Goal: Task Accomplishment & Management: Use online tool/utility

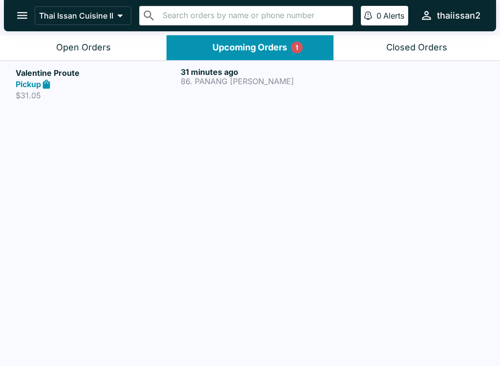
click at [314, 78] on p "86. PANANG [PERSON_NAME]" at bounding box center [261, 81] width 161 height 9
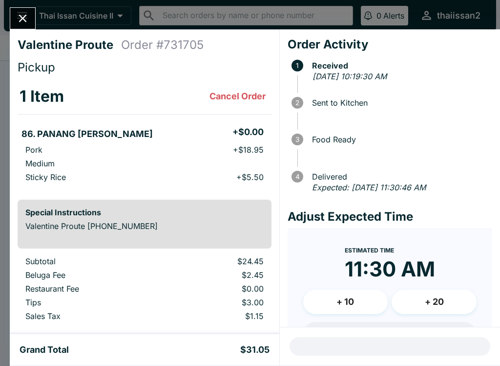
click at [20, 21] on icon "Close" at bounding box center [22, 18] width 13 height 13
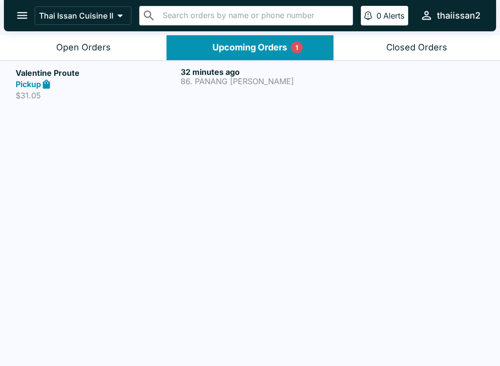
click at [132, 71] on h5 "Valentine Proute" at bounding box center [96, 73] width 161 height 12
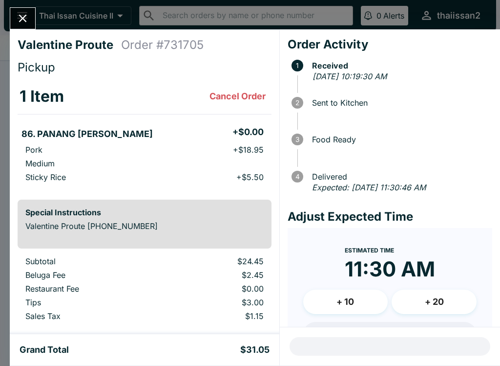
click at [31, 19] on button "Close" at bounding box center [22, 18] width 25 height 21
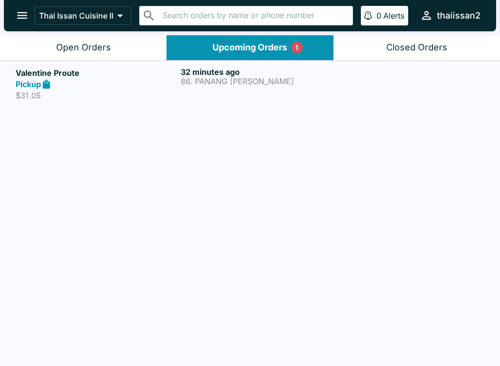
click at [104, 50] on div "Open Orders" at bounding box center [83, 47] width 55 height 11
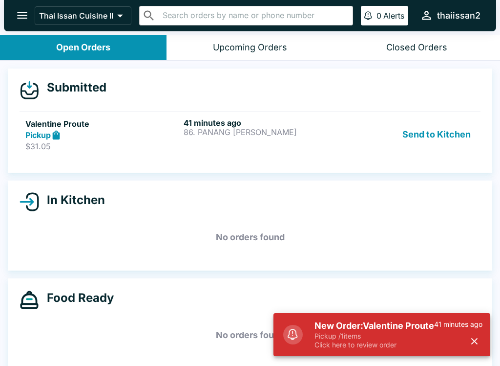
click at [414, 137] on button "Send to Kitchen" at bounding box center [437, 135] width 76 height 34
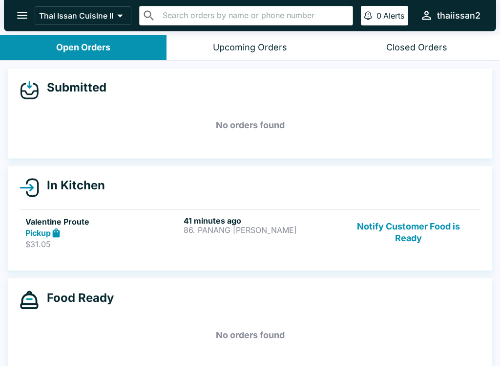
click at [250, 229] on p "86. PANANG [PERSON_NAME]" at bounding box center [261, 229] width 154 height 9
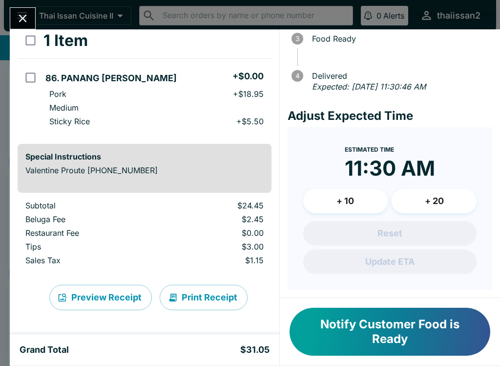
scroll to position [111, 0]
click at [213, 297] on button "Print Receipt" at bounding box center [204, 296] width 88 height 25
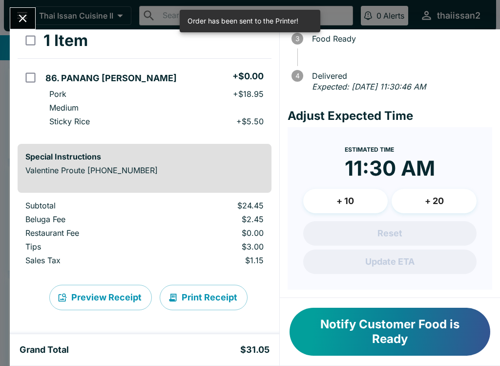
click at [23, 12] on icon "Close" at bounding box center [22, 18] width 13 height 13
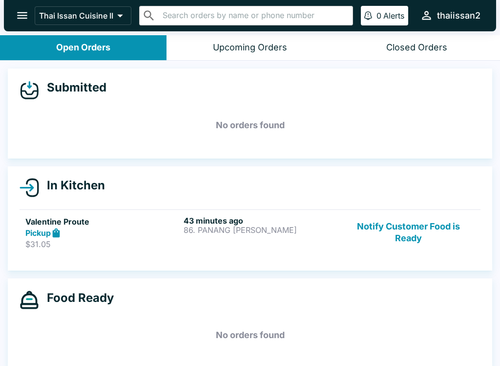
click at [410, 230] on button "Notify Customer Food is Ready" at bounding box center [409, 233] width 132 height 34
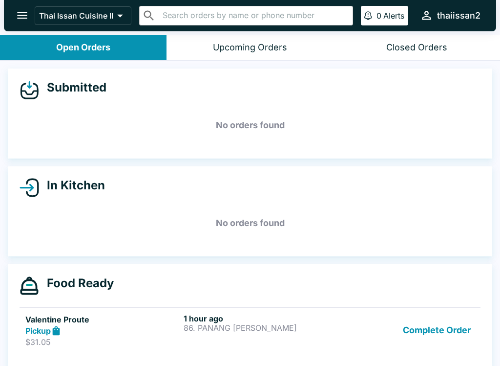
click at [444, 327] on button "Complete Order" at bounding box center [437, 330] width 76 height 34
